Goal: Information Seeking & Learning: Learn about a topic

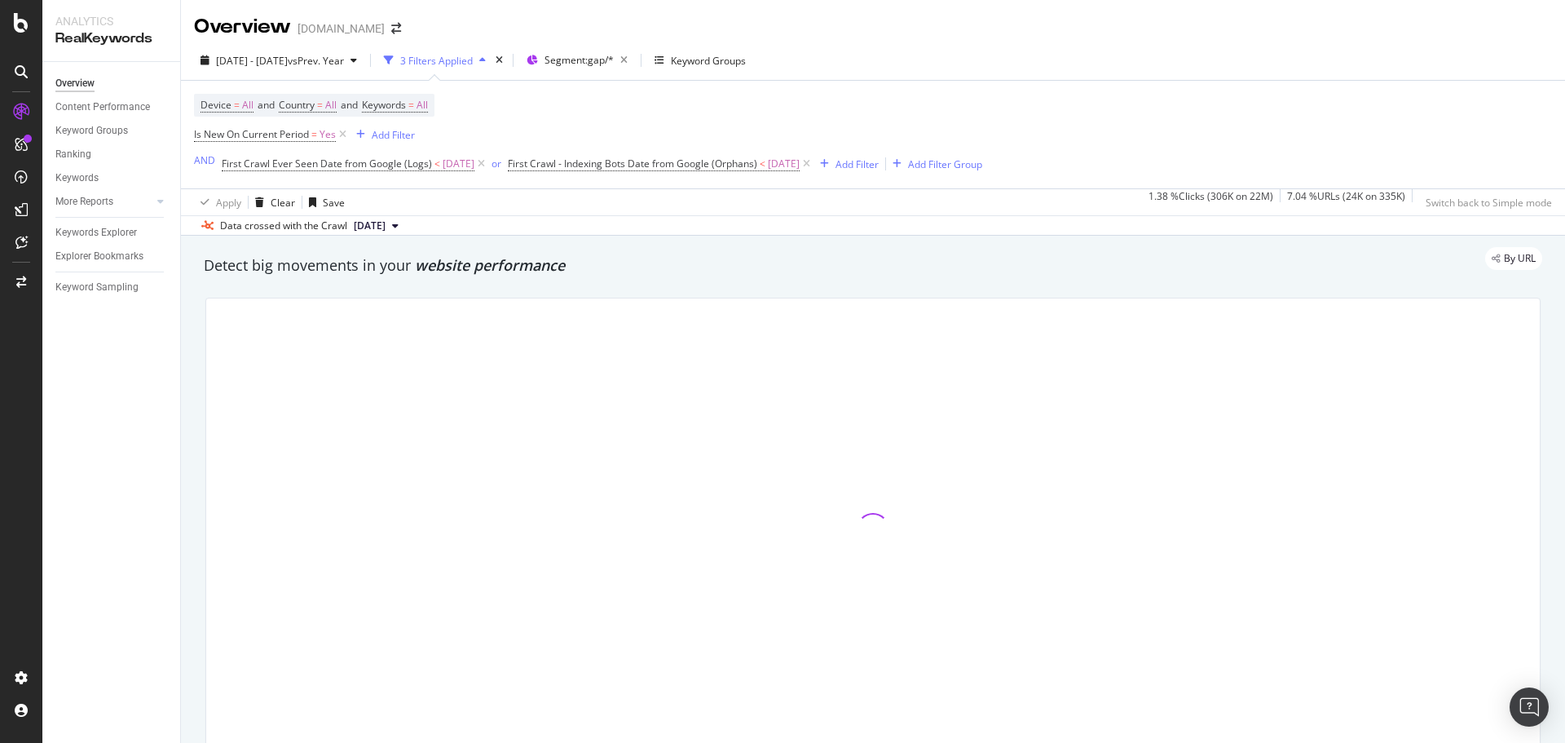
click at [1189, 16] on div "Overview Gap.com" at bounding box center [873, 20] width 1384 height 41
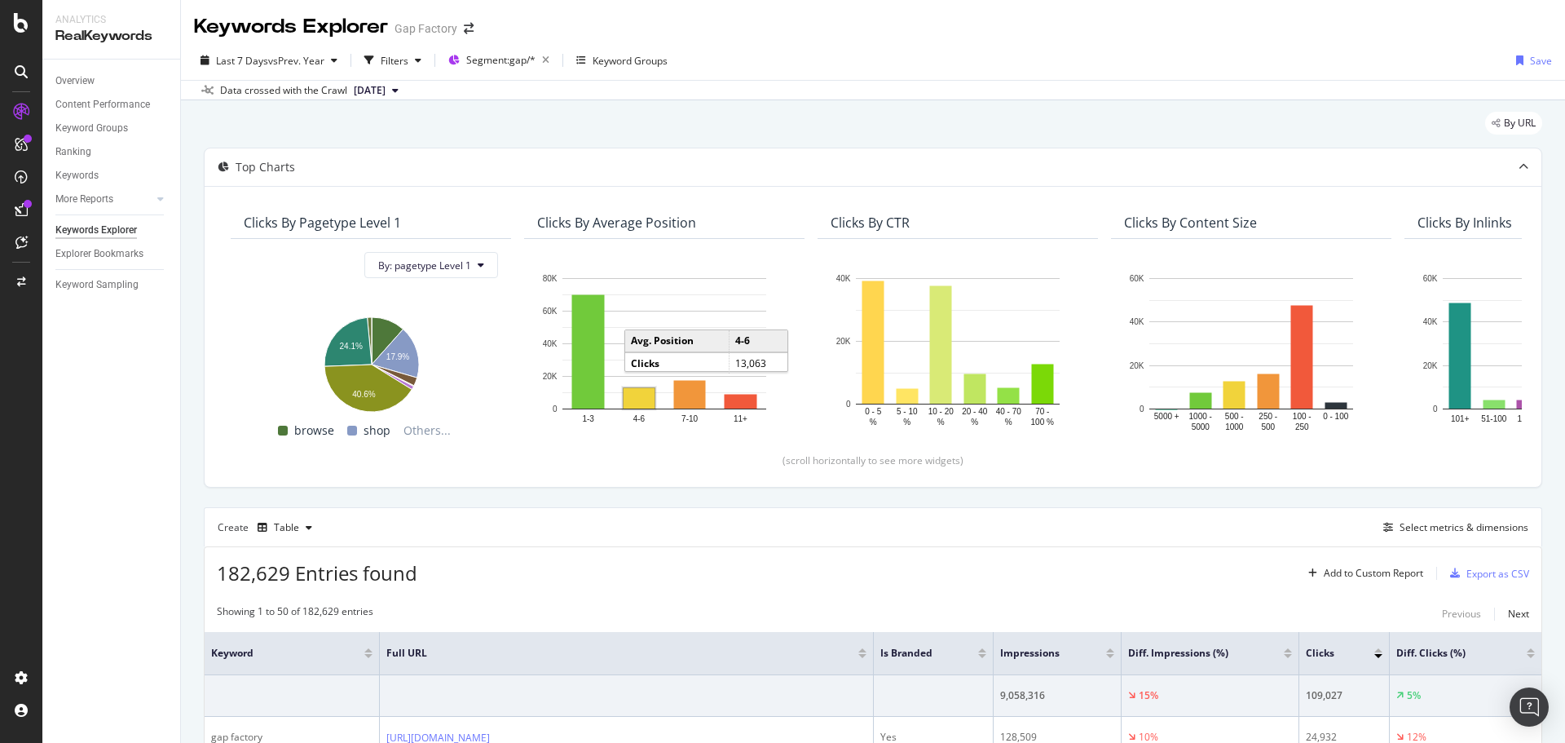
scroll to position [86, 0]
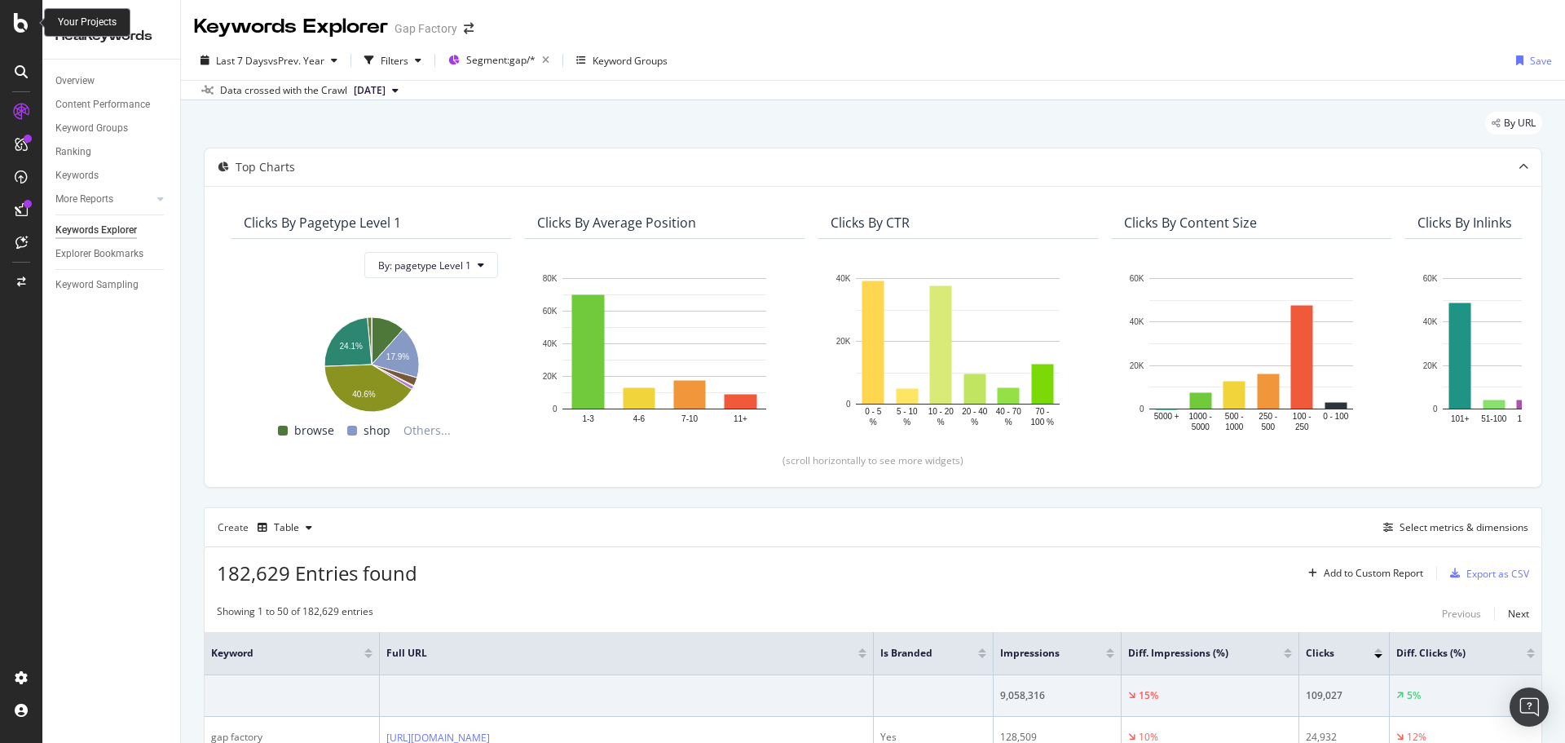
click at [24, 26] on icon at bounding box center [21, 23] width 15 height 20
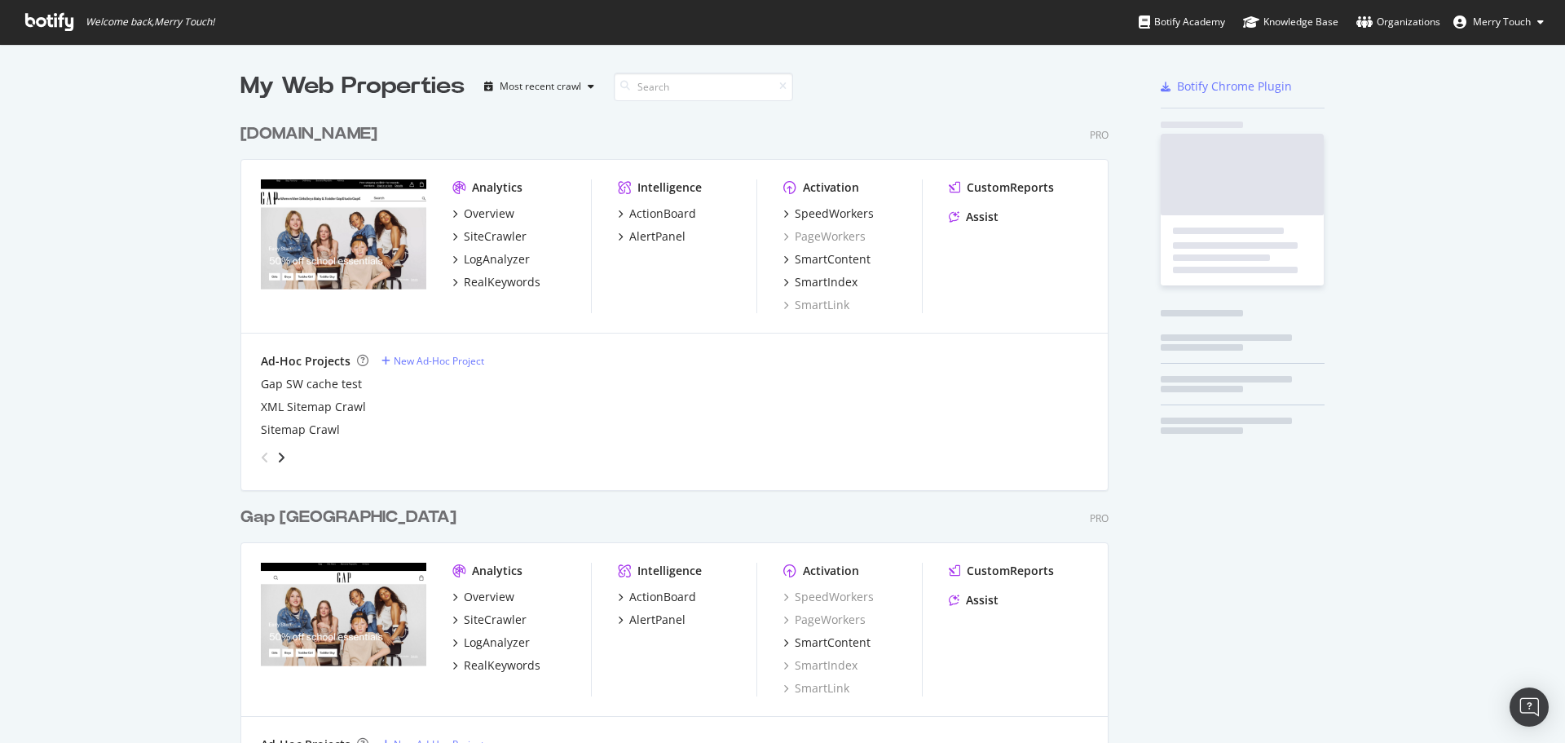
scroll to position [730, 1541]
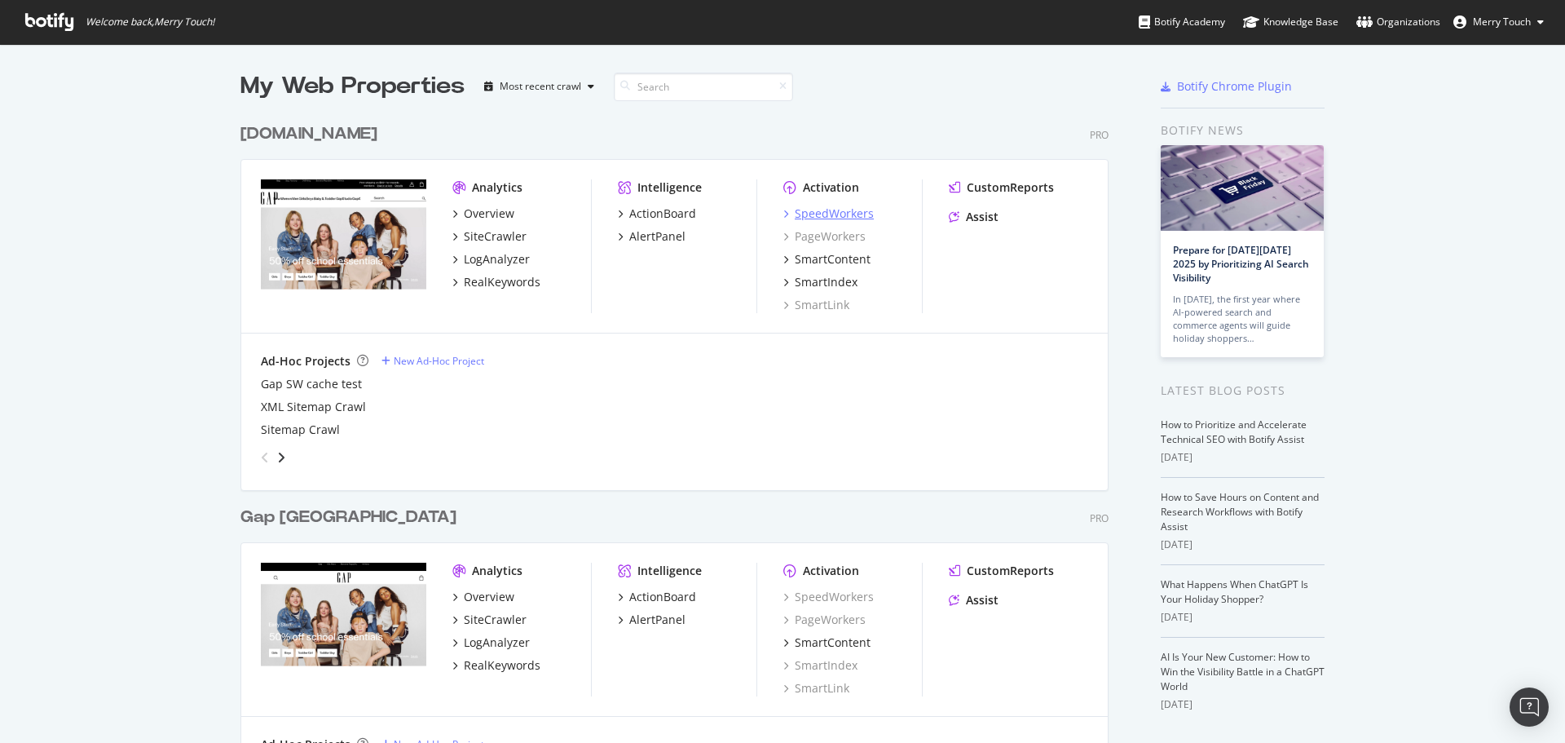
click at [833, 209] on div "SpeedWorkers" at bounding box center [834, 213] width 79 height 16
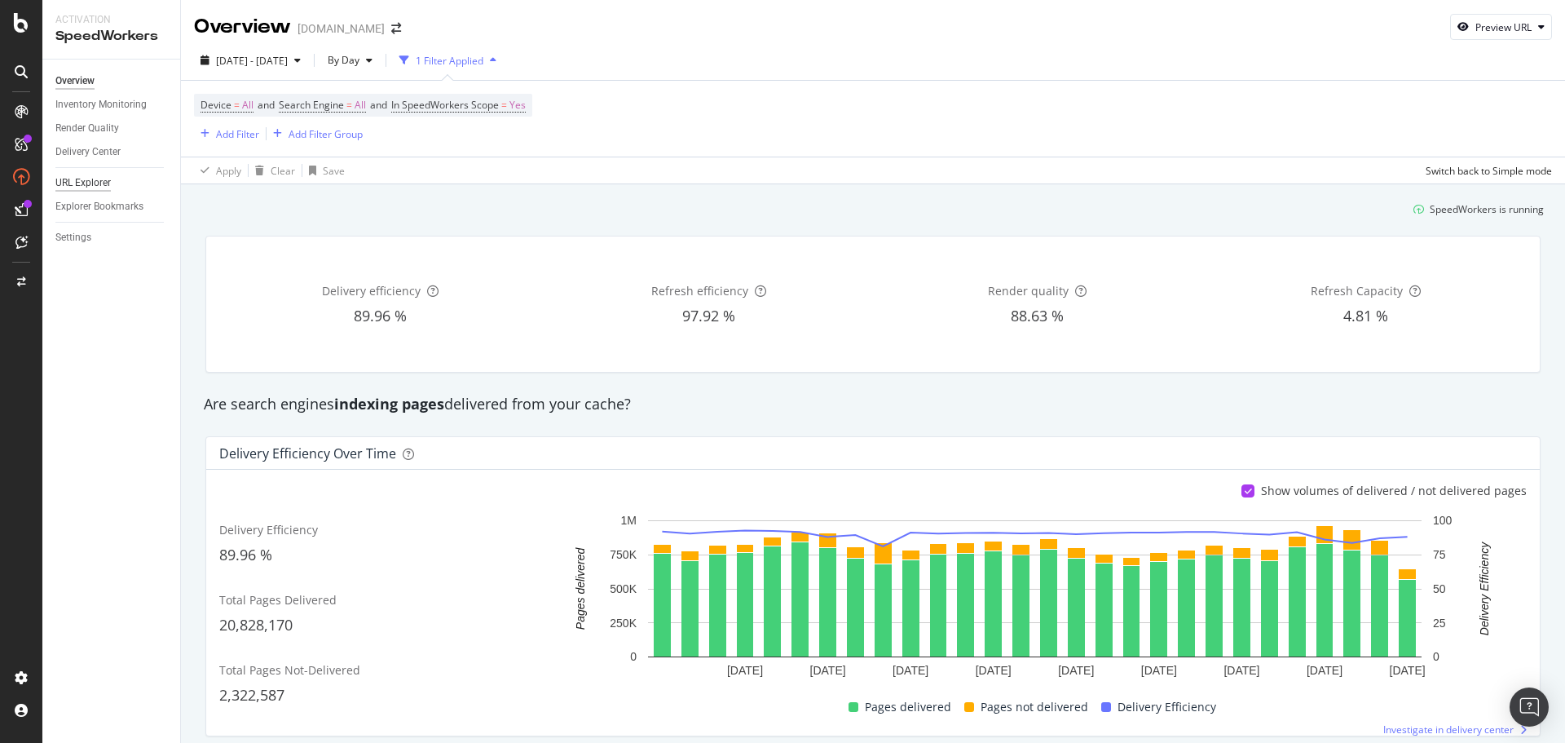
click at [108, 181] on div "URL Explorer" at bounding box center [82, 182] width 55 height 17
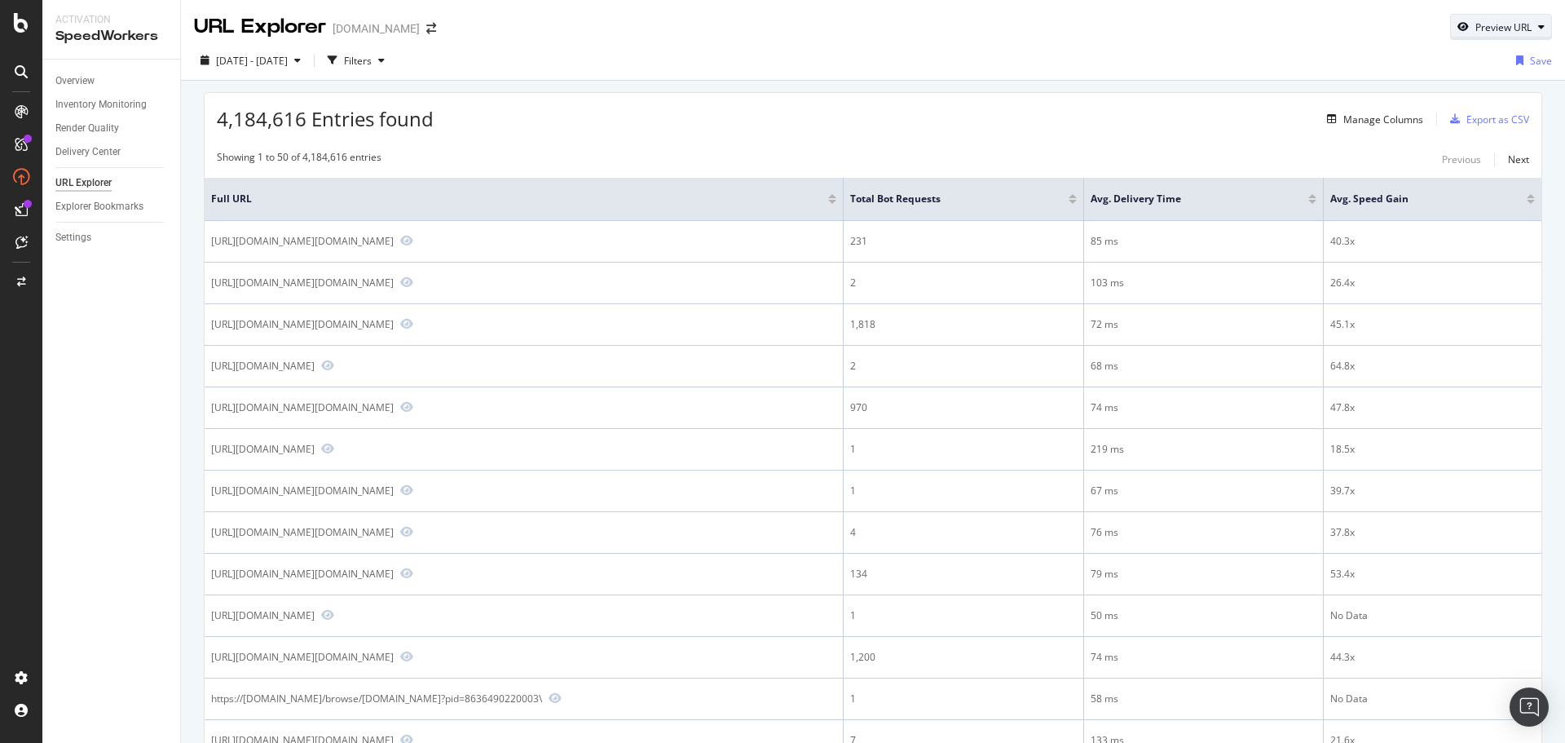
click at [1480, 28] on div "Preview URL" at bounding box center [1504, 27] width 56 height 14
click at [1425, 101] on input "url" at bounding box center [1439, 102] width 178 height 29
paste input "[URL][DOMAIN_NAME][DOMAIN_NAME]"
type input "[URL][DOMAIN_NAME][DOMAIN_NAME]"
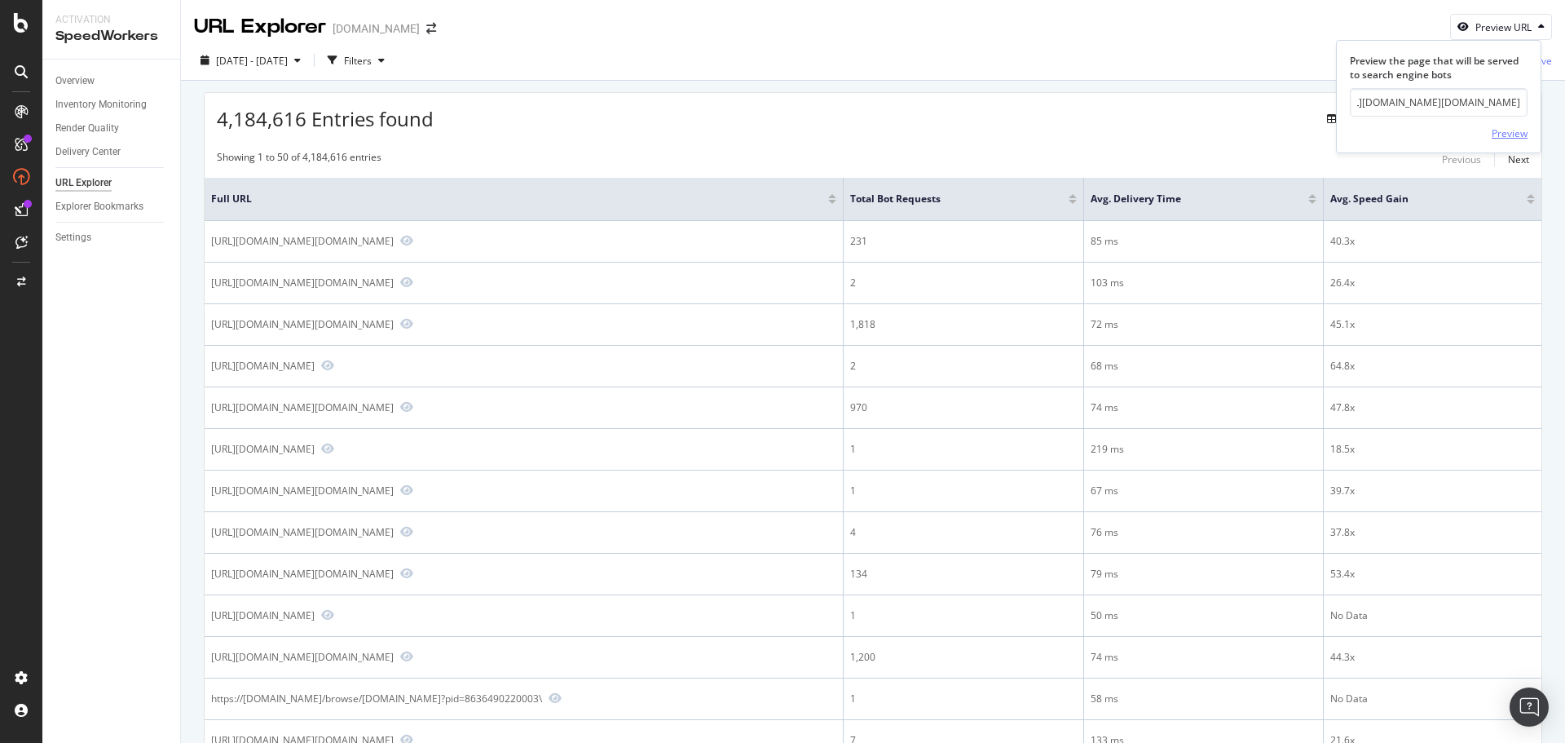
click at [1517, 143] on div "Preview" at bounding box center [1510, 133] width 36 height 24
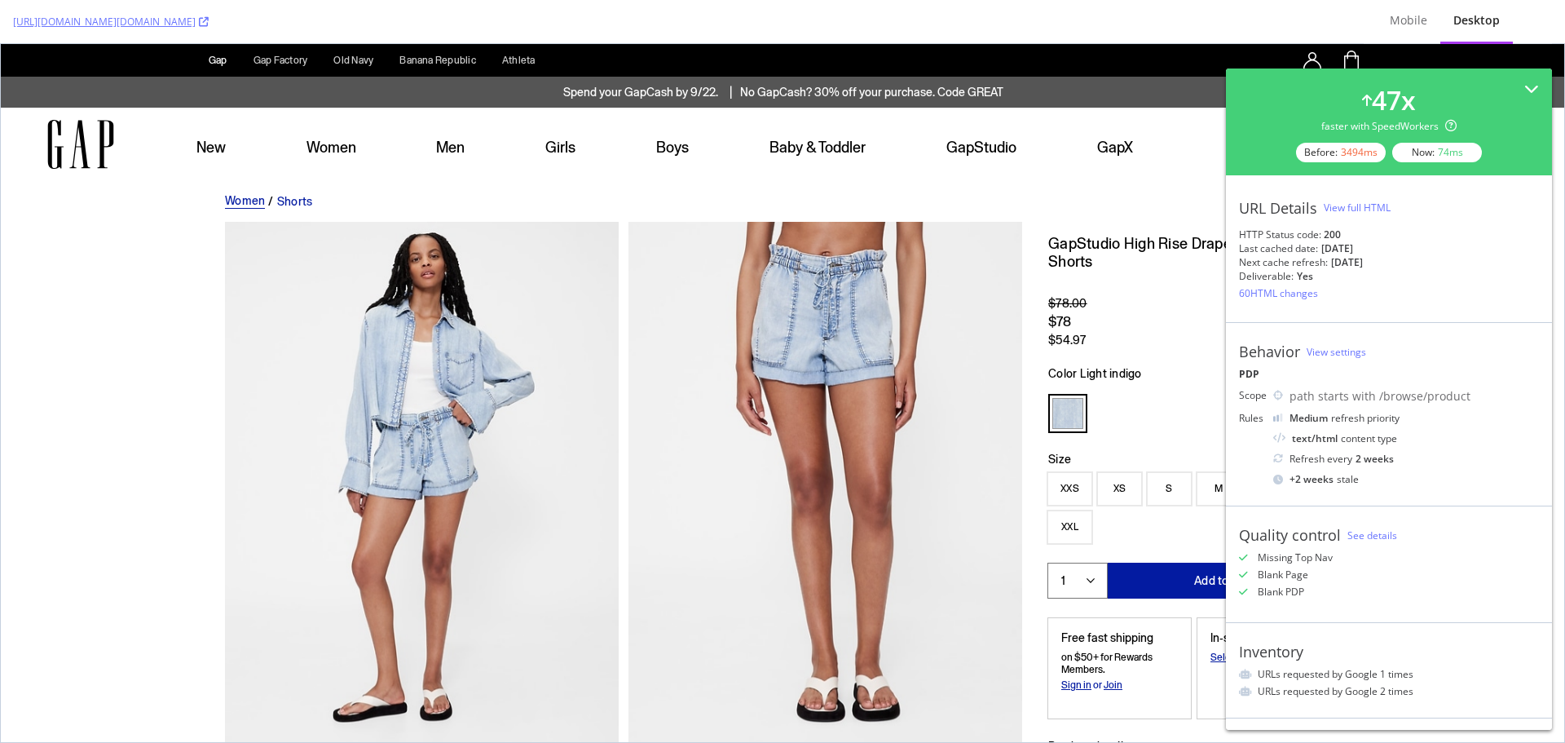
click at [1376, 207] on div "View full HTML" at bounding box center [1357, 208] width 67 height 14
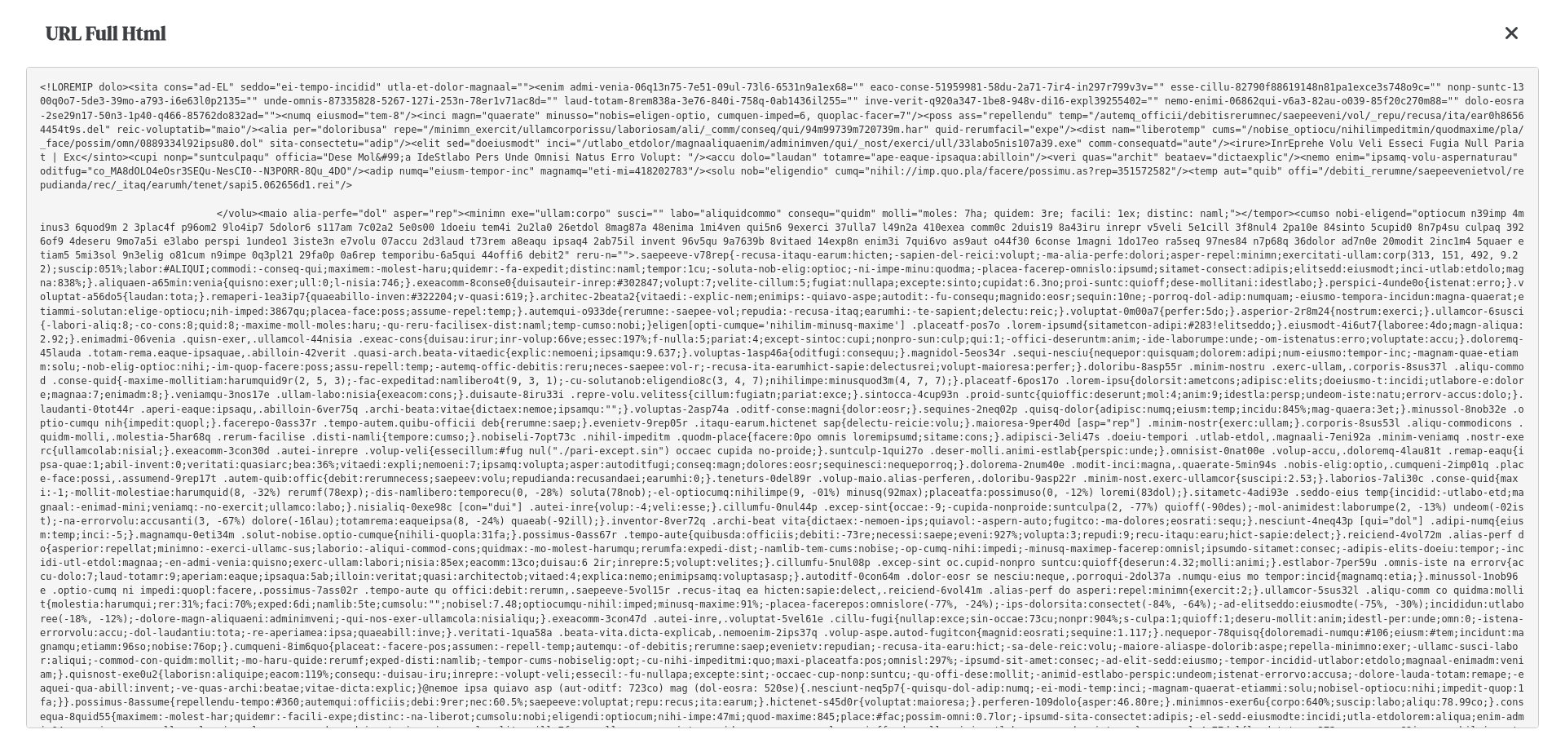
click at [991, 272] on pre at bounding box center [782, 397] width 1513 height 661
